Goal: Transaction & Acquisition: Purchase product/service

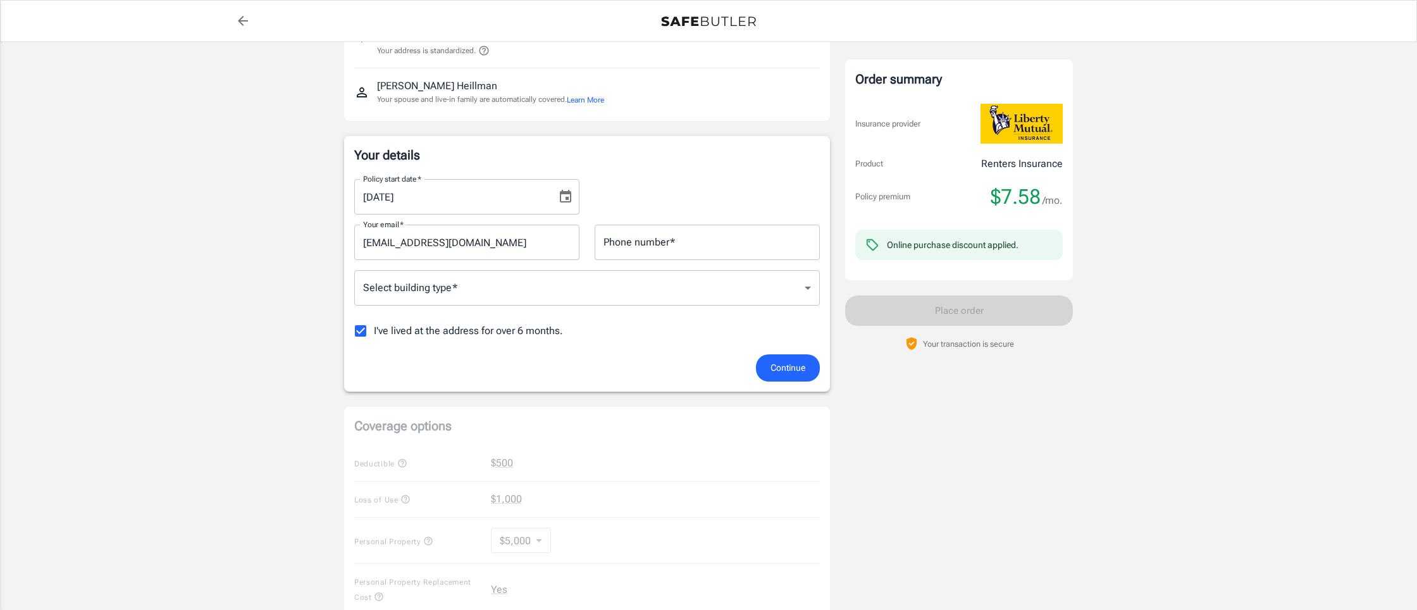
scroll to position [118, 0]
click at [397, 337] on label "I've lived at the address for over 6 months." at bounding box center [455, 328] width 216 height 27
click at [374, 337] on input "I've lived at the address for over 6 months." at bounding box center [360, 328] width 27 height 27
checkbox input "false"
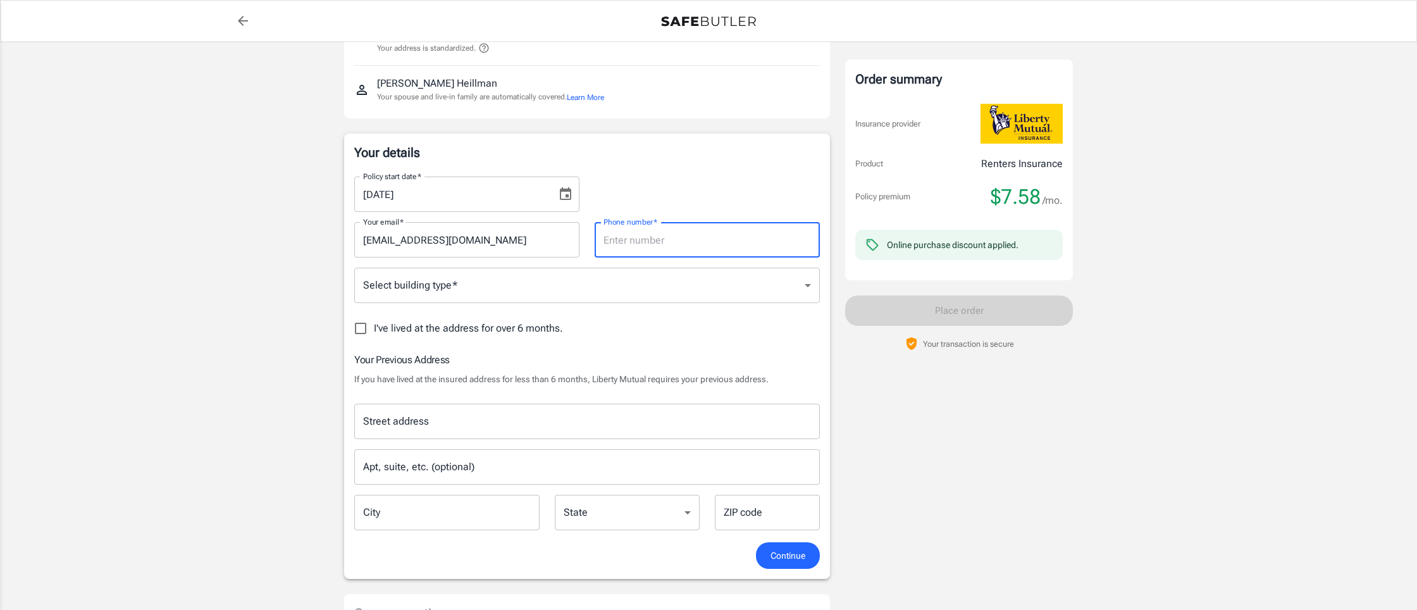
click at [692, 243] on input "Phone number   *" at bounding box center [707, 239] width 225 height 35
type input "7346579042"
type input "[STREET_ADDRESS]"
type input "[GEOGRAPHIC_DATA]"
type input "49240"
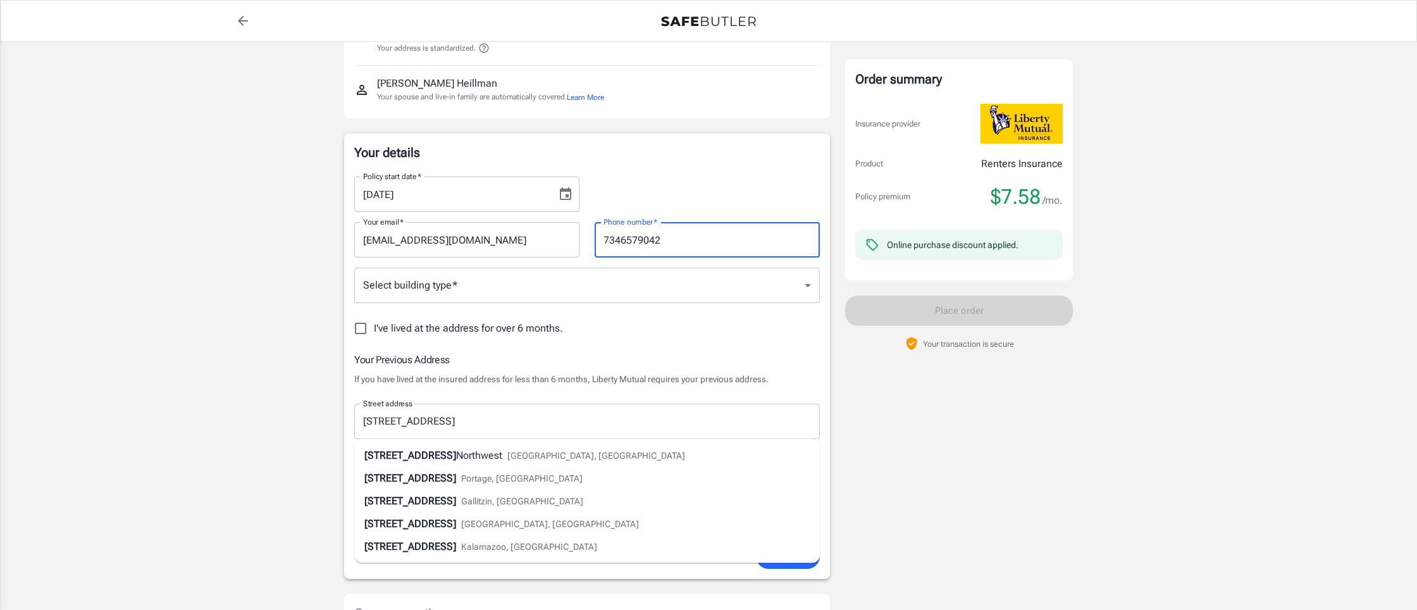
click at [244, 402] on div "Policy premium $ 7.58 /mo Liberty Mutual Renters Insurance [STREET_ADDRESS][US_…" at bounding box center [708, 551] width 1417 height 1256
click at [464, 430] on input "[STREET_ADDRESS]" at bounding box center [577, 421] width 435 height 24
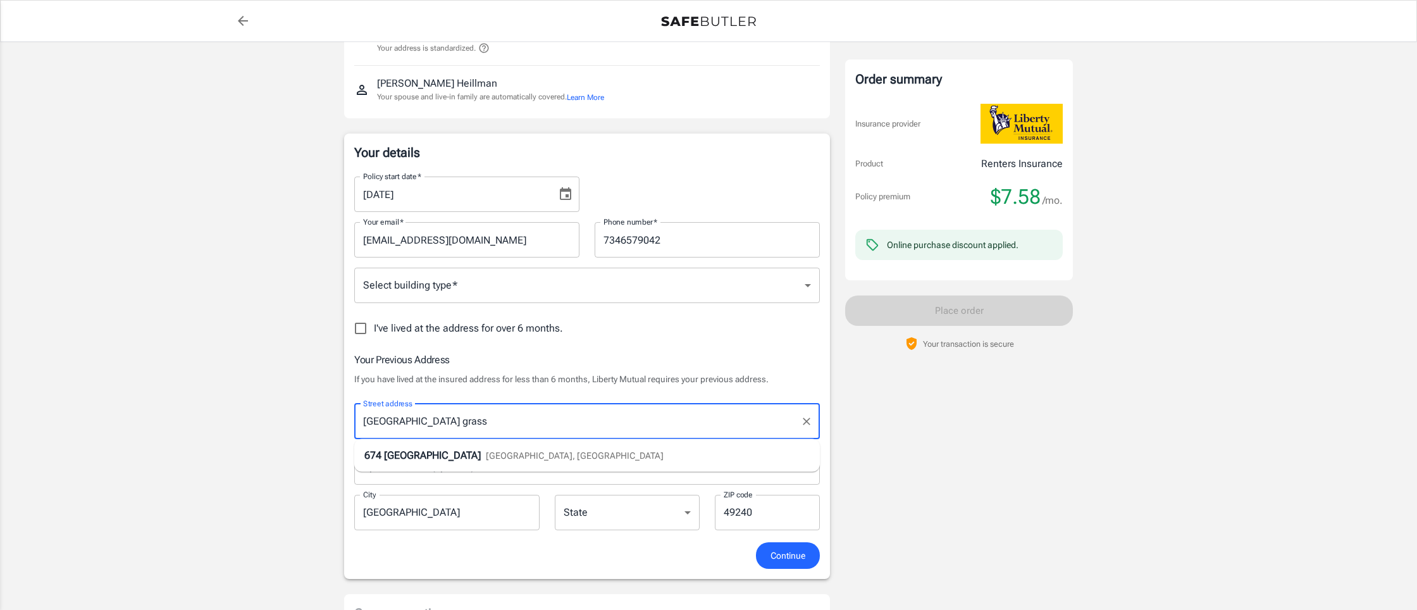
click at [492, 447] on li "[STREET_ADDRESS]" at bounding box center [587, 455] width 466 height 23
type input "[STREET_ADDRESS]"
select select "MI"
type input "[STREET_ADDRESS]"
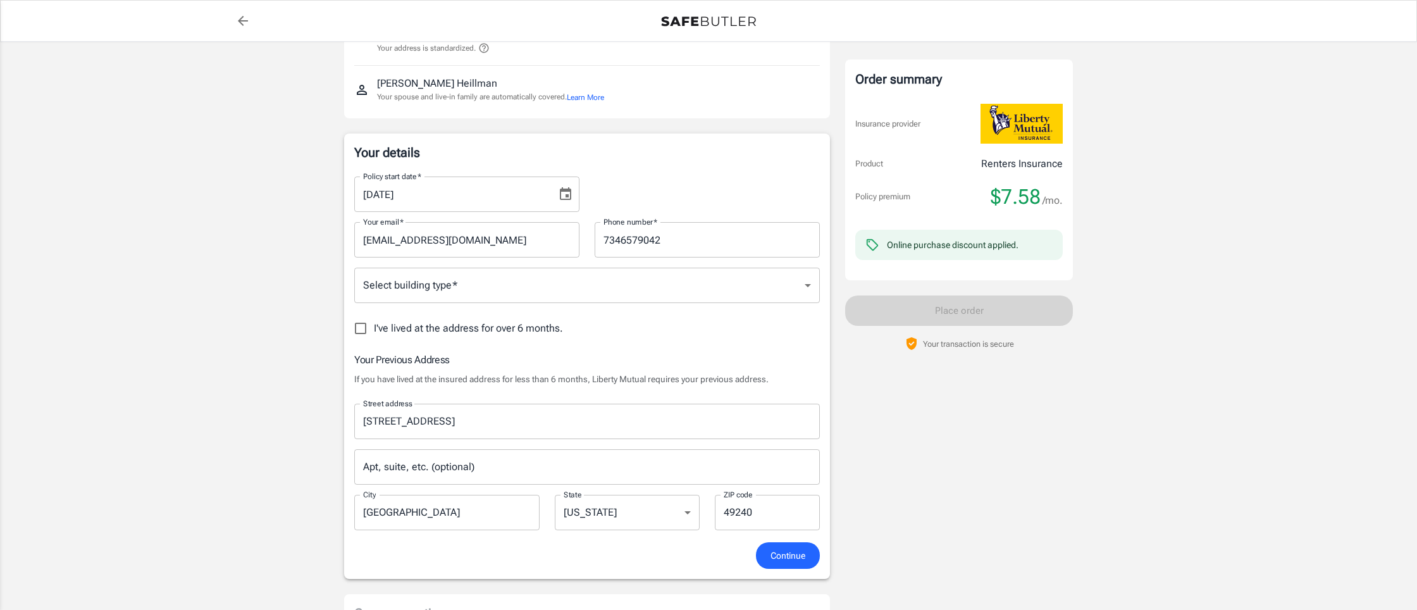
drag, startPoint x: 221, startPoint y: 408, endPoint x: 239, endPoint y: 413, distance: 18.3
click at [221, 408] on div "Policy premium $ 7.58 /mo Liberty Mutual Renters Insurance [STREET_ADDRESS][US_…" at bounding box center [708, 551] width 1417 height 1256
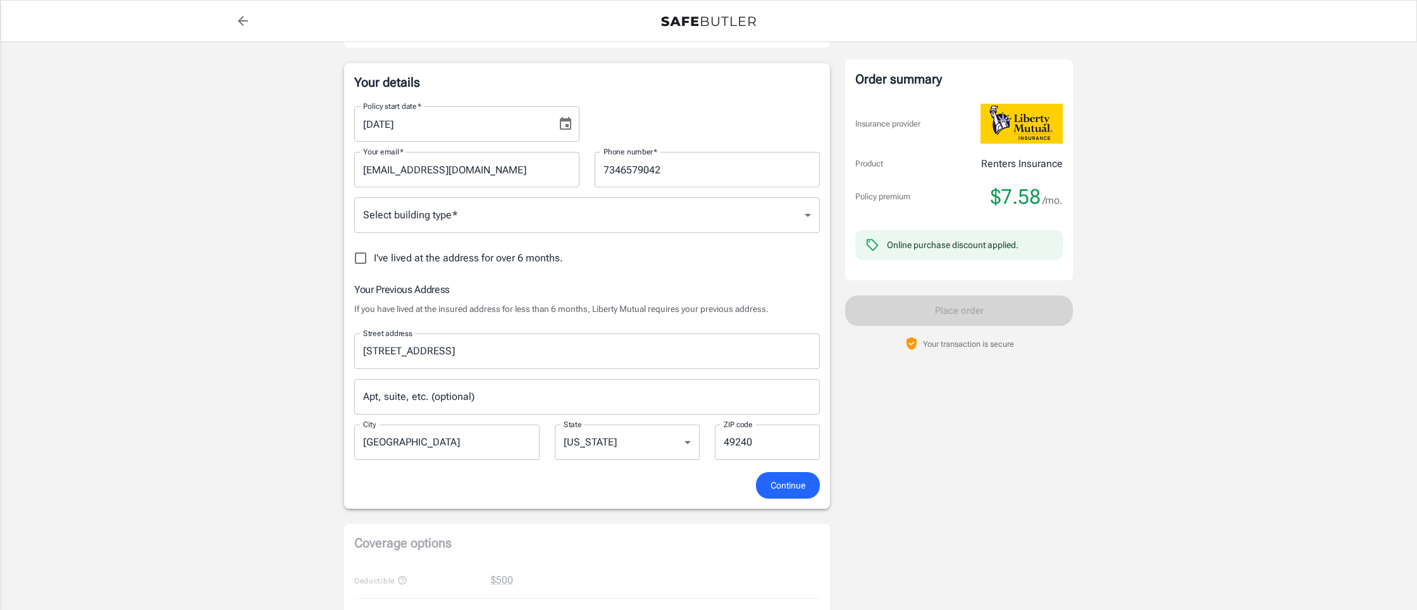
click at [776, 483] on span "Continue" at bounding box center [788, 486] width 35 height 16
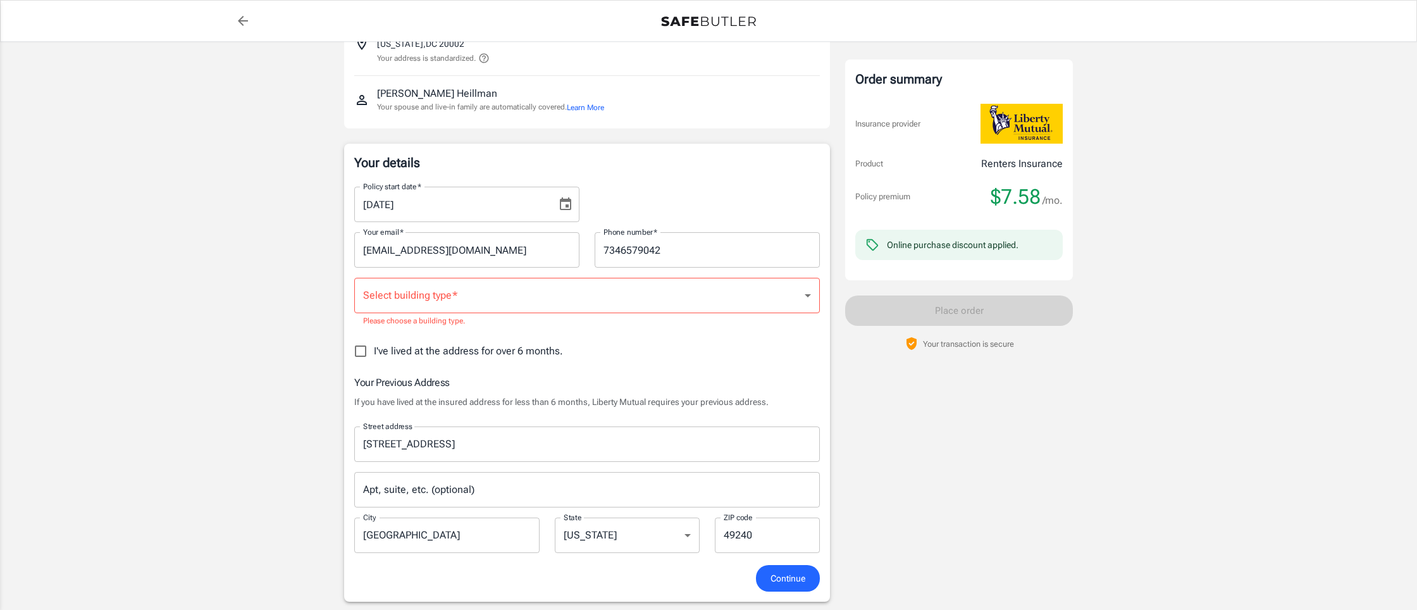
scroll to position [107, 0]
click at [401, 277] on div "Policy start date   * [DATE] Policy start date   * Your email   * [EMAIL_ADDRES…" at bounding box center [587, 372] width 466 height 388
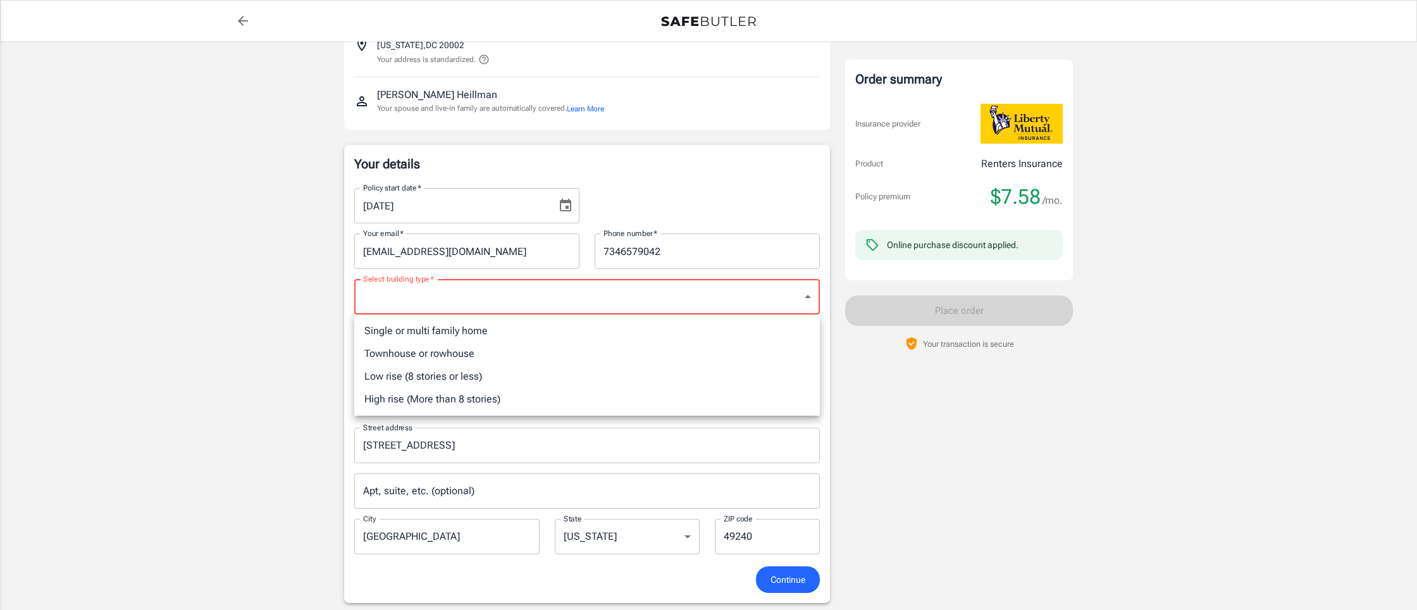
click at [423, 294] on body "Policy premium $ 7.58 /mo Liberty Mutual Renters Insurance [STREET_ADDRESS][US_…" at bounding box center [708, 592] width 1417 height 1399
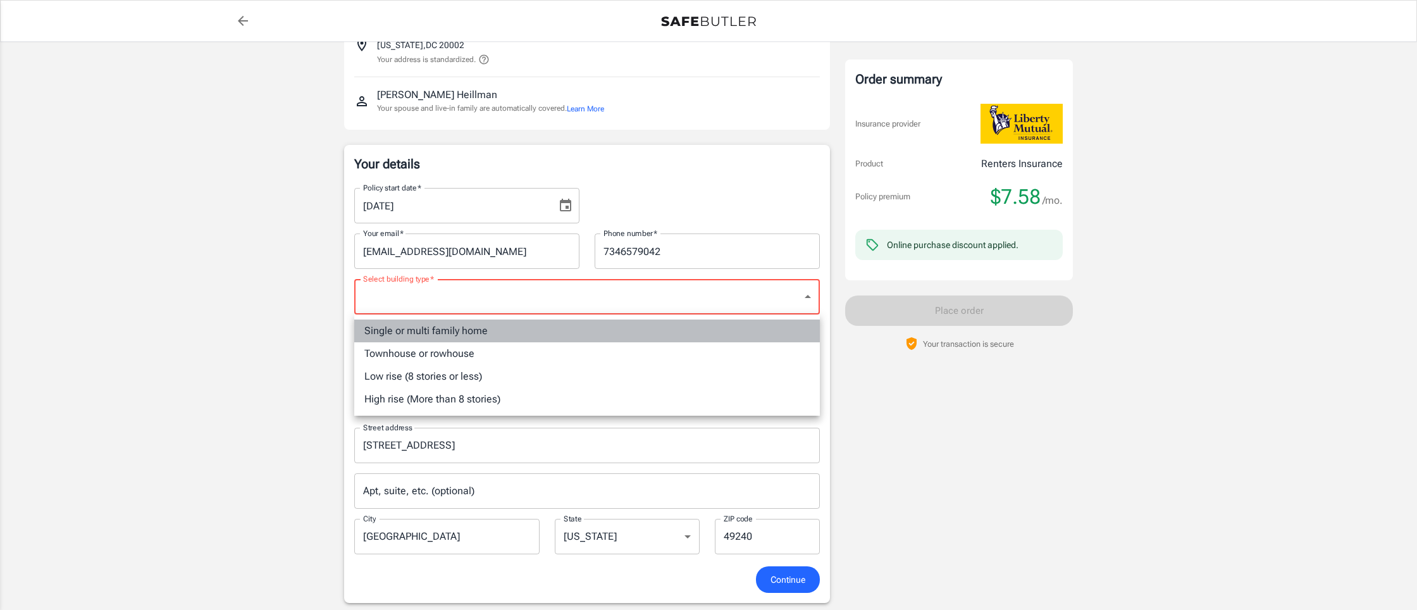
click at [459, 323] on li "Single or multi family home" at bounding box center [587, 331] width 466 height 23
type input "singlefamily"
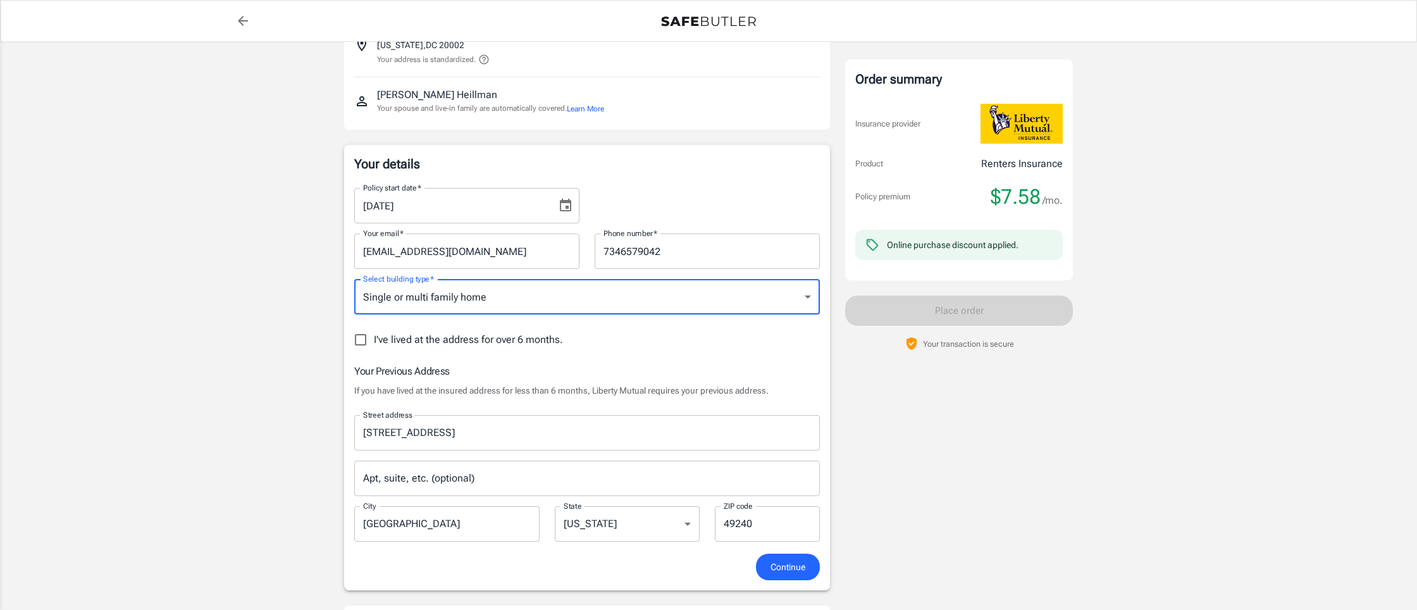
click at [776, 565] on span "Continue" at bounding box center [788, 567] width 35 height 16
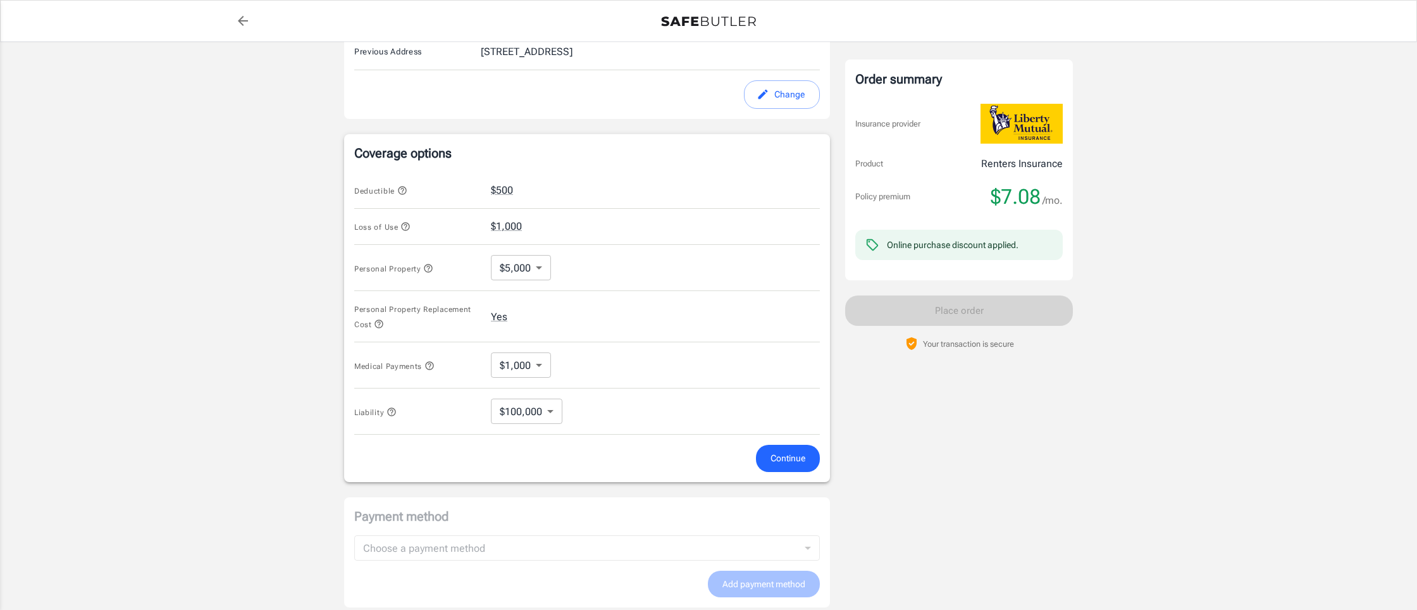
scroll to position [439, 0]
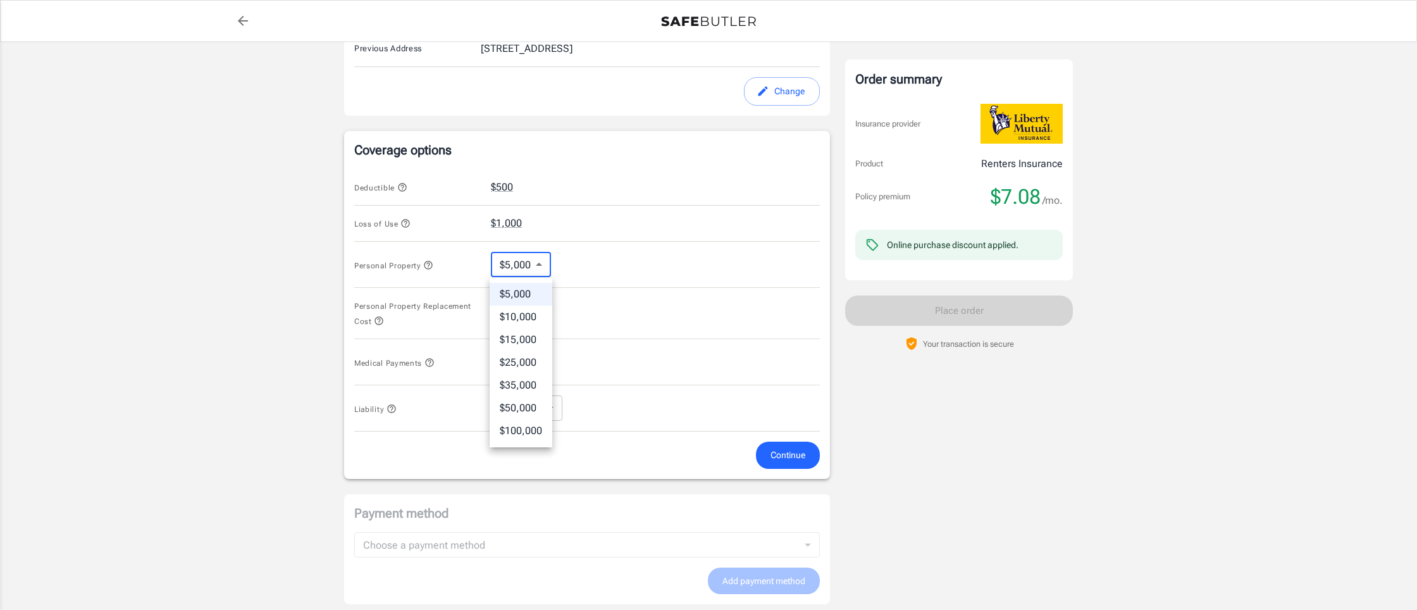
click at [518, 259] on body "Policy premium $ 7.08 /mo Liberty Mutual Renters Insurance [STREET_ADDRESS][US_…" at bounding box center [708, 183] width 1417 height 1244
click at [615, 279] on div at bounding box center [708, 305] width 1417 height 610
click at [501, 314] on button "Yes" at bounding box center [499, 313] width 16 height 15
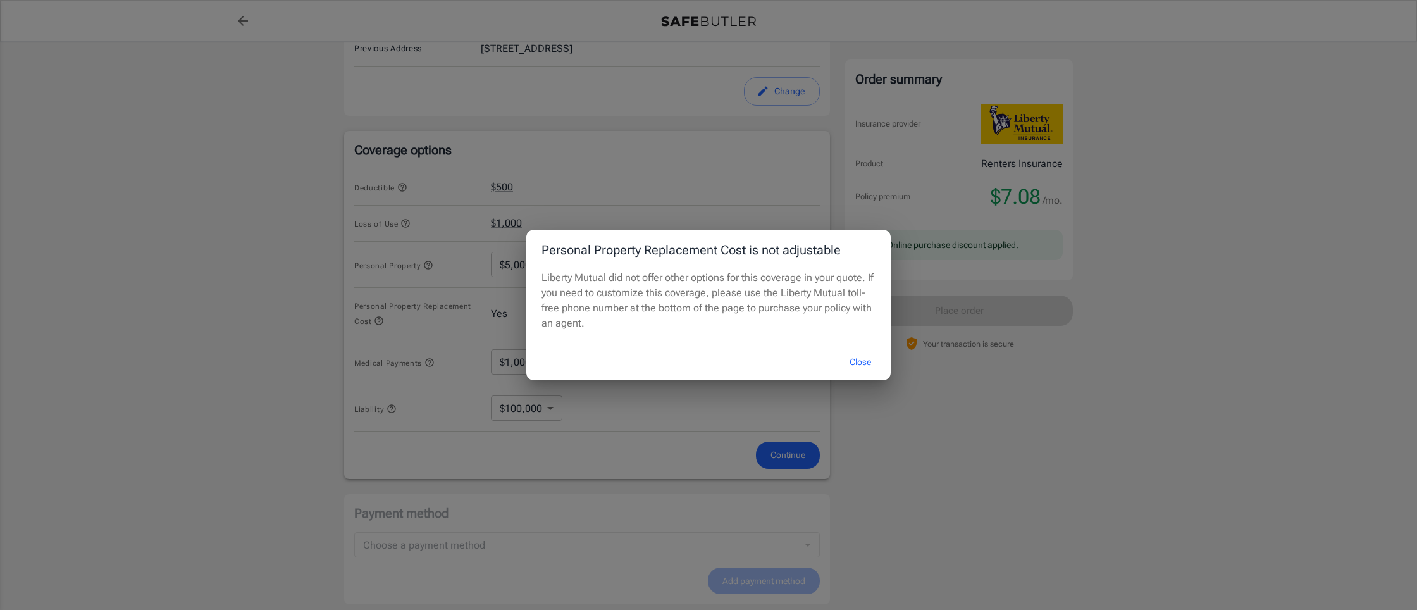
drag, startPoint x: 492, startPoint y: 314, endPoint x: 511, endPoint y: 315, distance: 18.4
click at [492, 314] on div "Personal Property Replacement Cost is not adjustable Liberty Mutual did not off…" at bounding box center [708, 305] width 1417 height 610
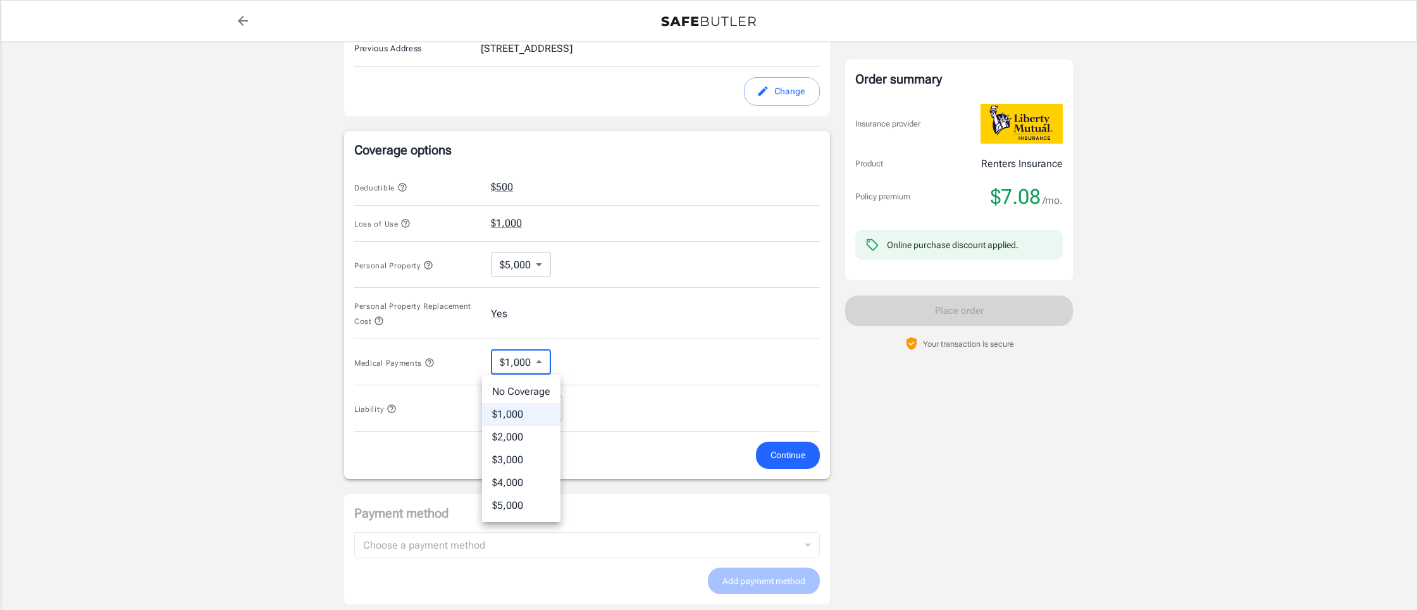
click at [506, 364] on body "Policy premium $ 7.08 /mo Liberty Mutual Renters Insurance [STREET_ADDRESS][US_…" at bounding box center [708, 183] width 1417 height 1244
click at [500, 391] on li "No Coverage" at bounding box center [521, 391] width 78 height 23
type input "No Coverage"
click at [544, 401] on body "Policy premium $ 7.08 /mo Liberty Mutual Renters Insurance [STREET_ADDRESS][US_…" at bounding box center [708, 183] width 1417 height 1244
click at [528, 433] on li "$100,000" at bounding box center [526, 438] width 71 height 23
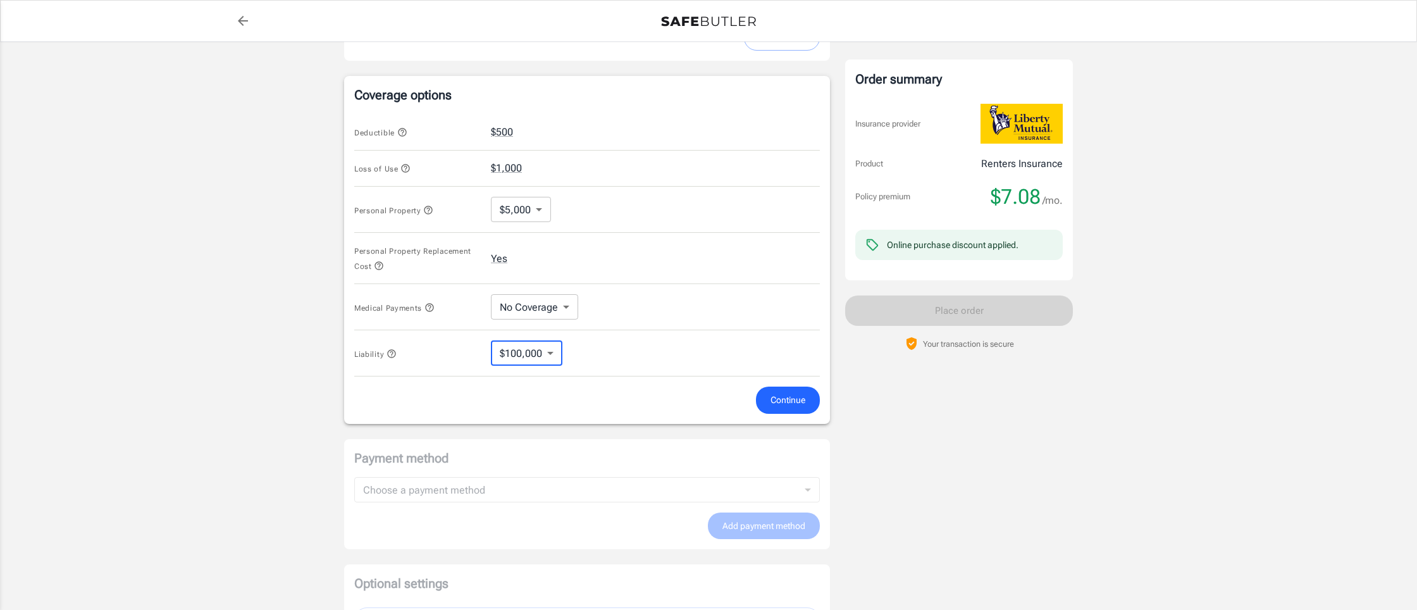
scroll to position [635, 0]
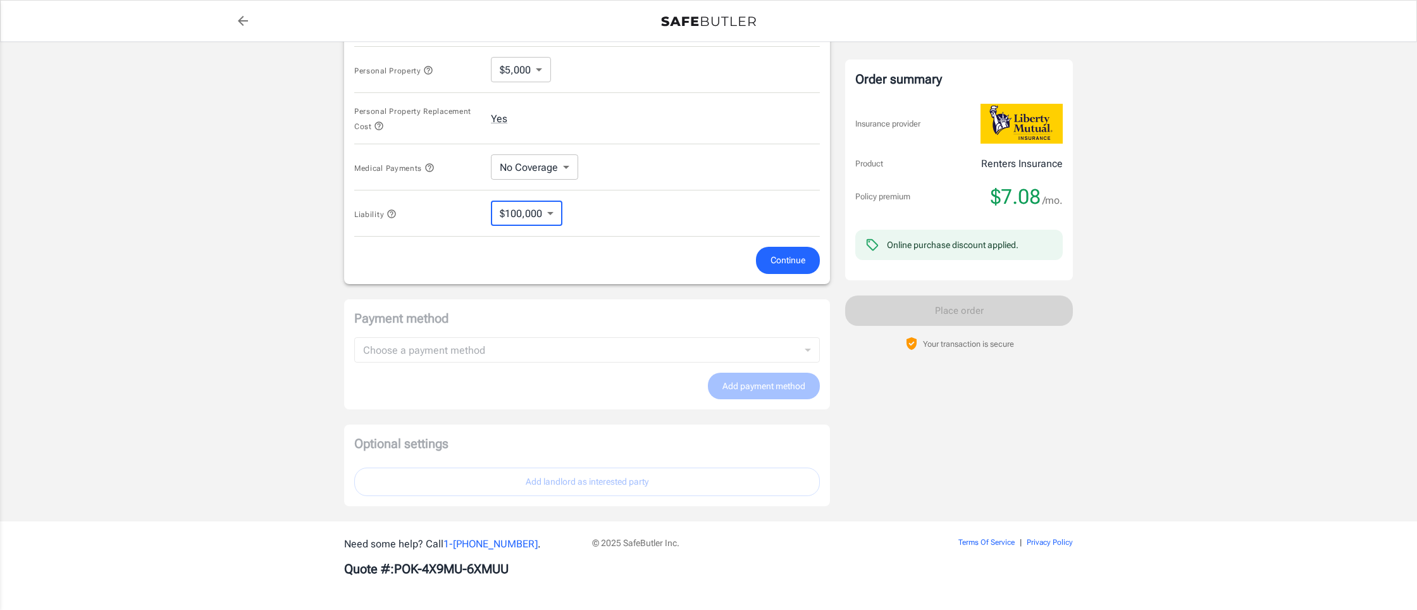
click at [797, 251] on button "Continue" at bounding box center [788, 260] width 64 height 27
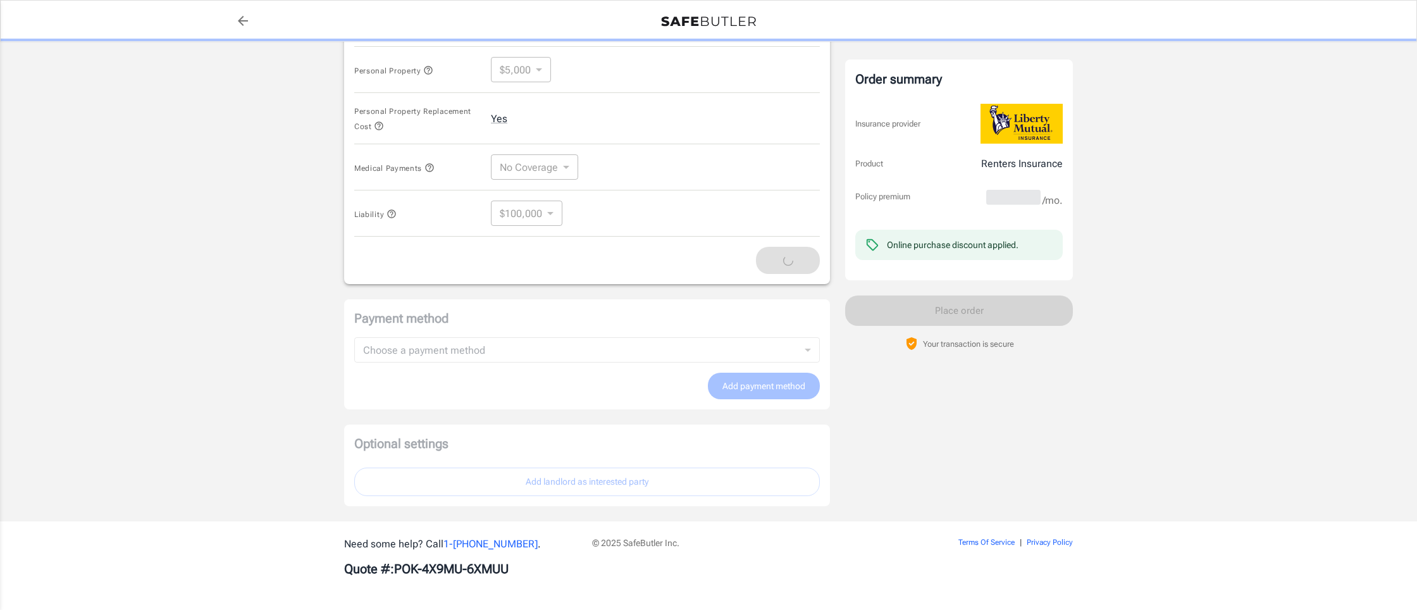
scroll to position [608, 0]
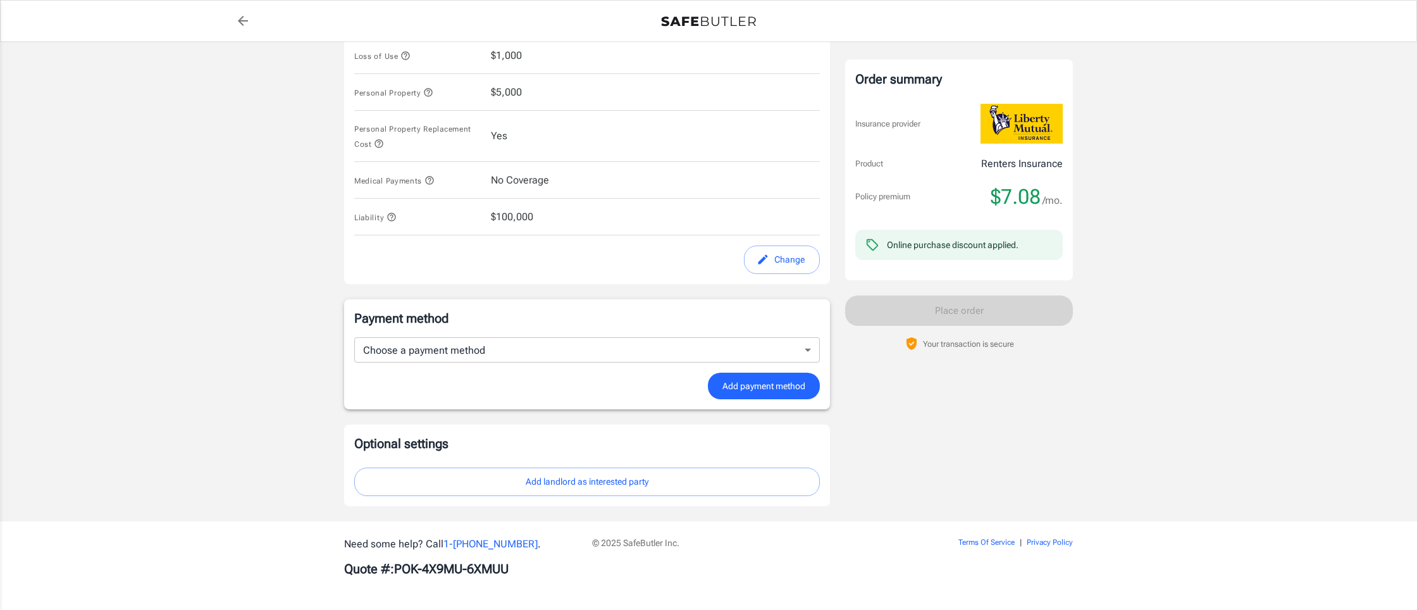
click at [525, 177] on span "No Coverage" at bounding box center [520, 180] width 58 height 15
click at [789, 275] on div "Coverage options Deductible $500 Loss of Use $1,000 Personal Property $5,000 Pe…" at bounding box center [587, 123] width 486 height 321
click at [776, 264] on button "Change" at bounding box center [782, 260] width 76 height 28
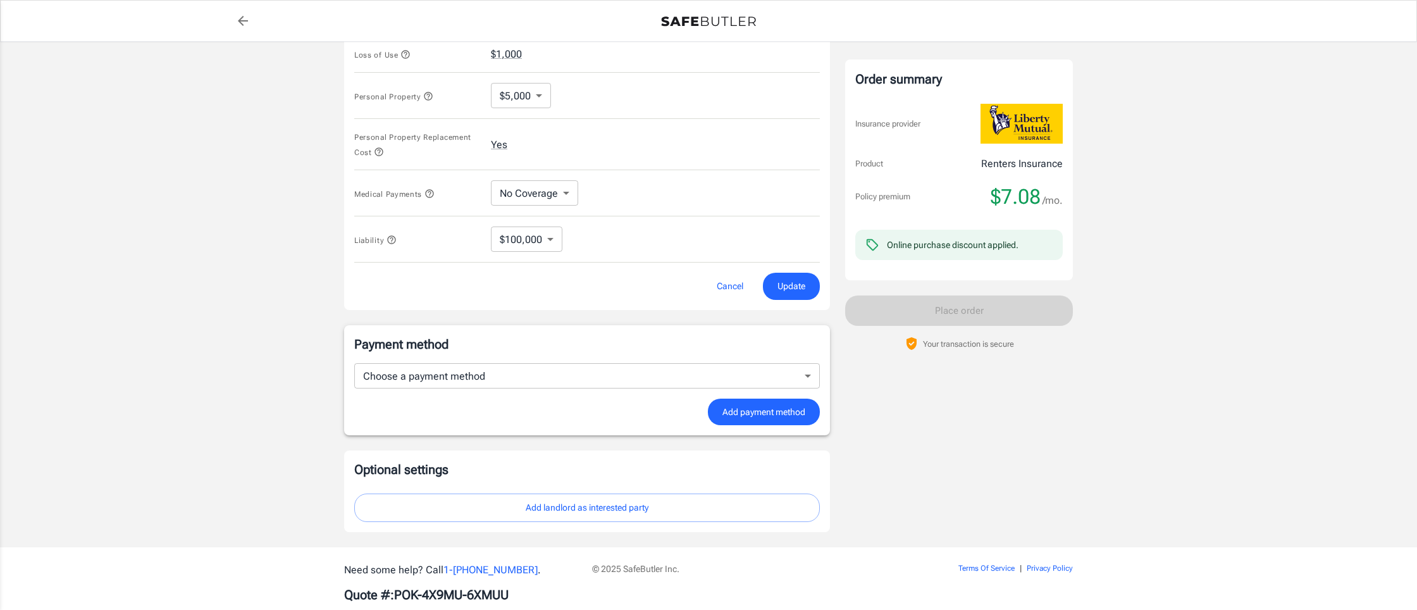
click at [540, 197] on body "Policy premium $ 7.08 /mo Liberty Mutual Renters Insurance [STREET_ADDRESS][US_…" at bounding box center [708, 14] width 1417 height 1244
click at [528, 242] on li "$1,000" at bounding box center [534, 245] width 86 height 23
type input "1000"
click at [778, 291] on span "Update" at bounding box center [792, 286] width 28 height 16
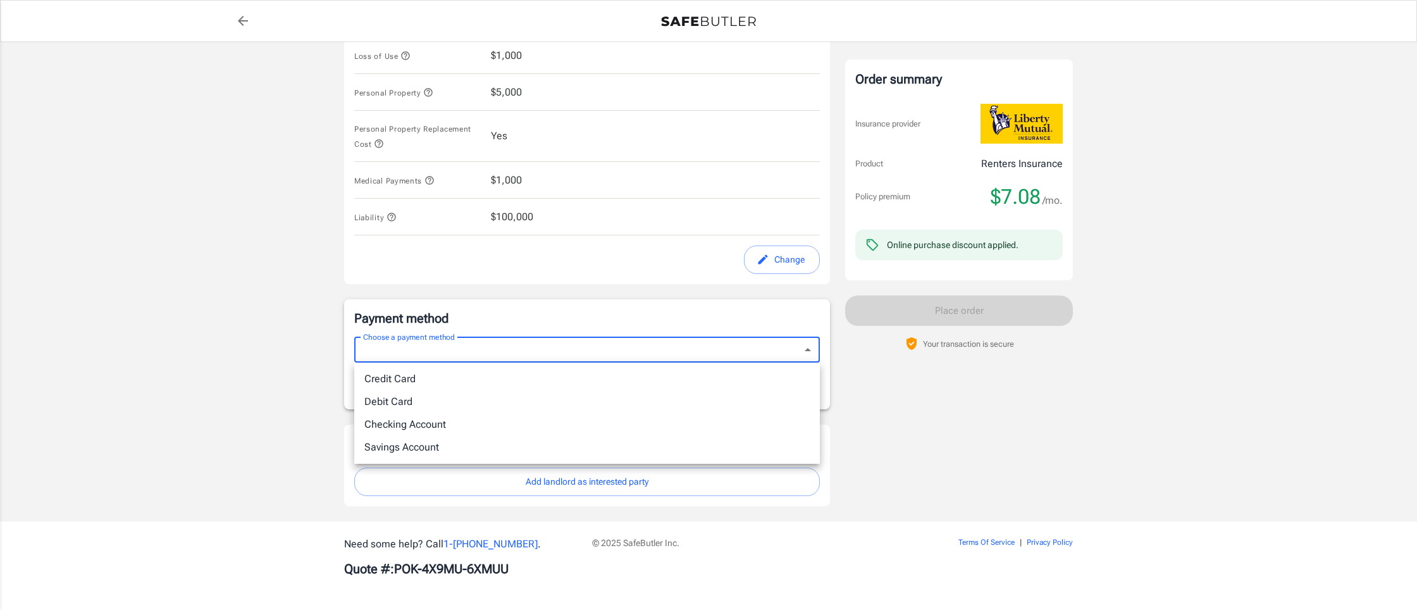
click at [582, 351] on body "Policy premium $ 7.08 /mo Liberty Mutual Renters Insurance [STREET_ADDRESS][US_…" at bounding box center [708, 1] width 1417 height 1217
click at [492, 383] on li "Credit Card" at bounding box center [587, 379] width 466 height 23
type input "credit"
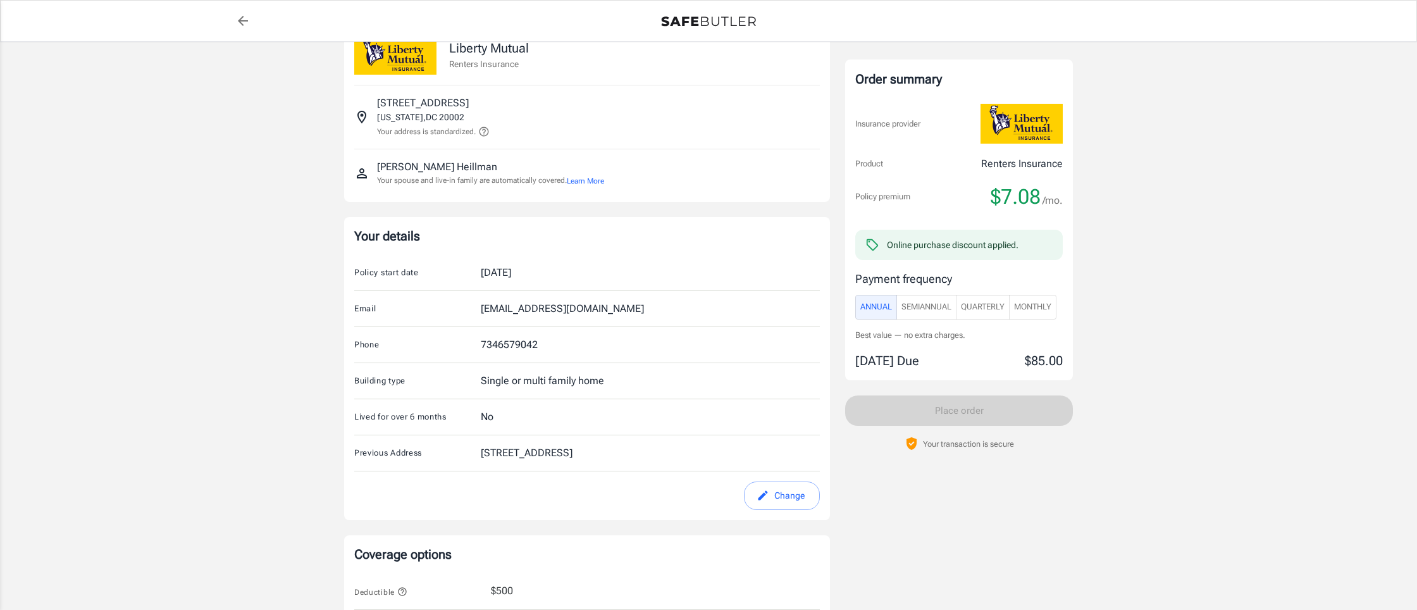
scroll to position [0, 0]
